Goal: Find specific page/section: Find specific page/section

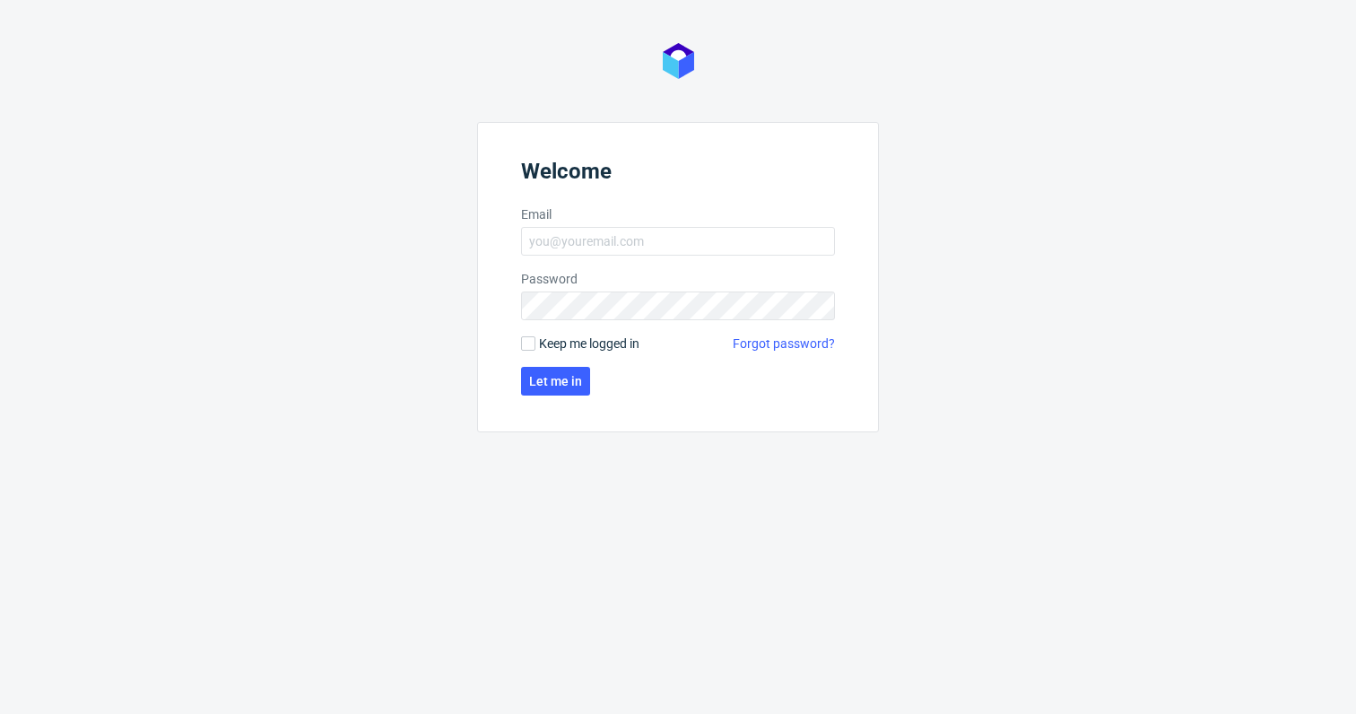
click at [632, 225] on form "Welcome Email Password Keep me logged in Forgot password? Let me in" at bounding box center [678, 277] width 402 height 310
click at [627, 239] on input "Email" at bounding box center [678, 241] width 314 height 29
type input "[PERSON_NAME][EMAIL_ADDRESS][PERSON_NAME][DOMAIN_NAME]"
click at [544, 381] on span "Let me in" at bounding box center [555, 381] width 53 height 13
click at [550, 388] on button "Let me in" at bounding box center [555, 381] width 69 height 29
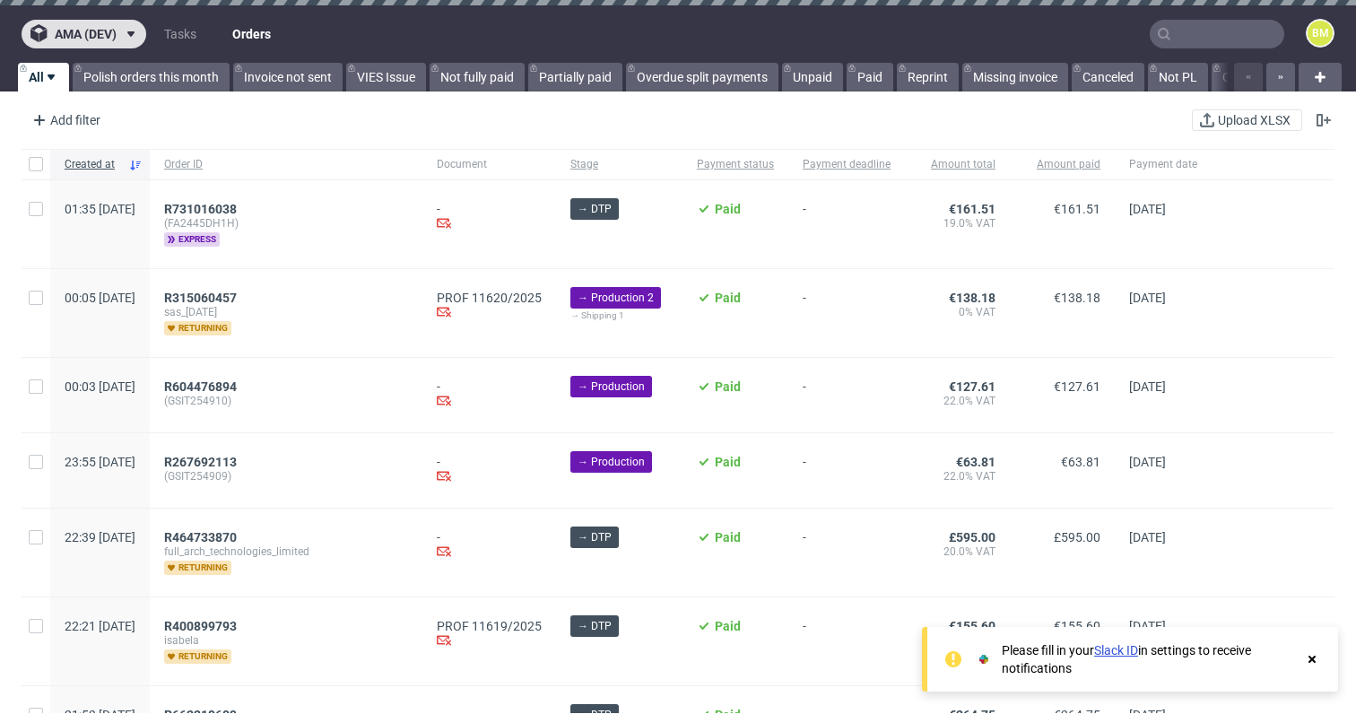
click at [125, 31] on icon at bounding box center [131, 34] width 14 height 14
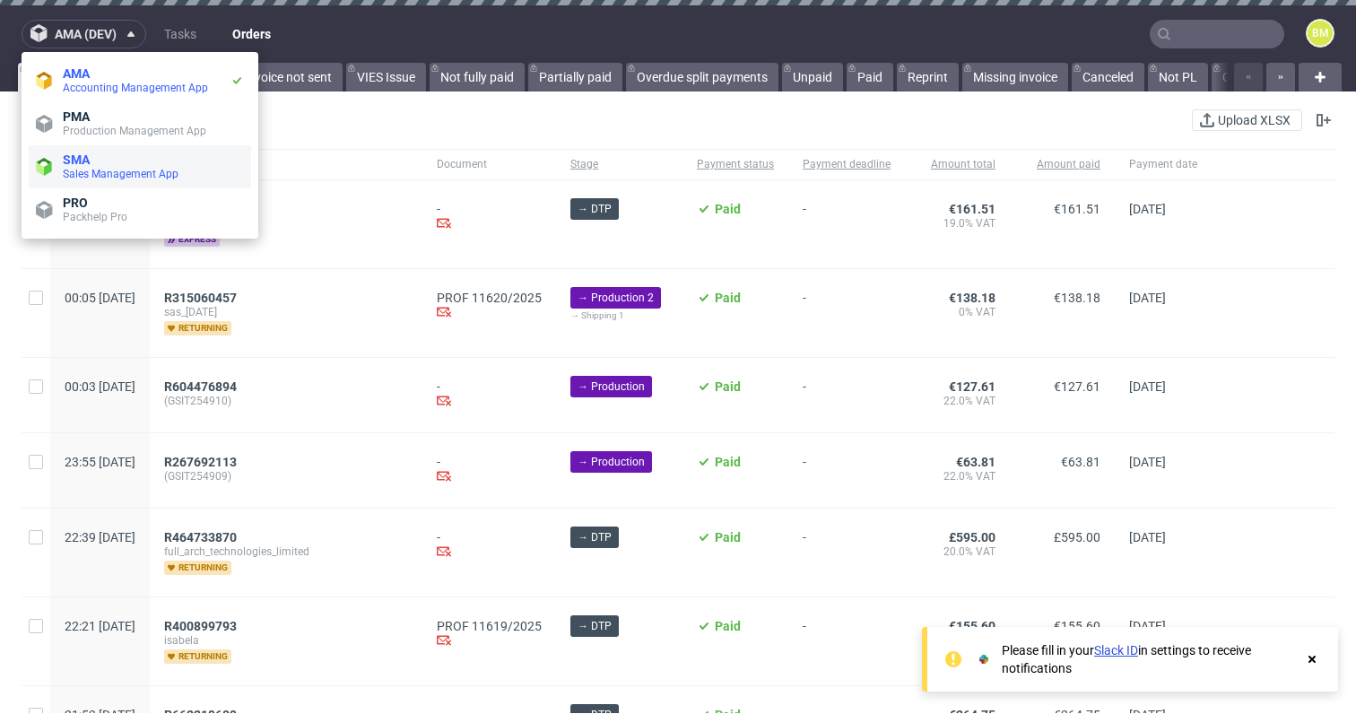
click at [124, 160] on span "SMA" at bounding box center [153, 159] width 181 height 14
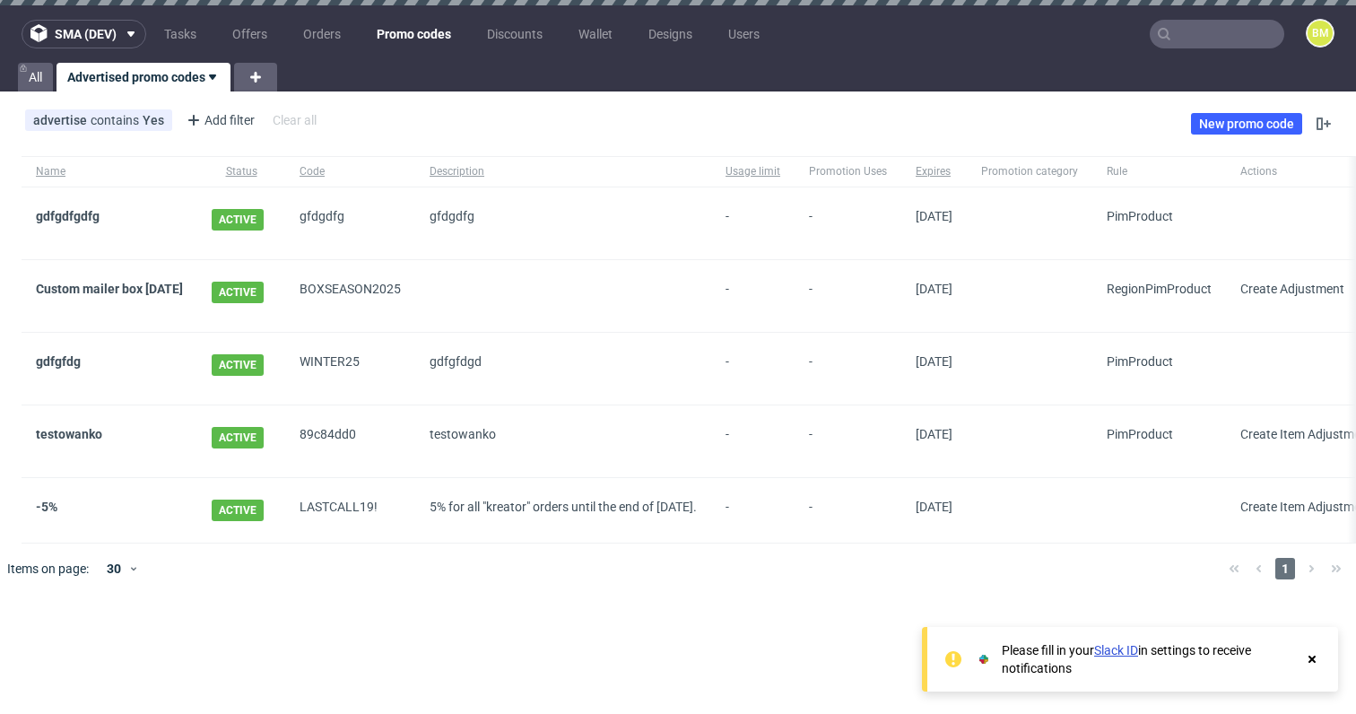
click at [692, 127] on div "advertise contains Yes Add filter Hide filters Clear all New promo code" at bounding box center [678, 124] width 1356 height 50
